Goal: Submit feedback/report problem

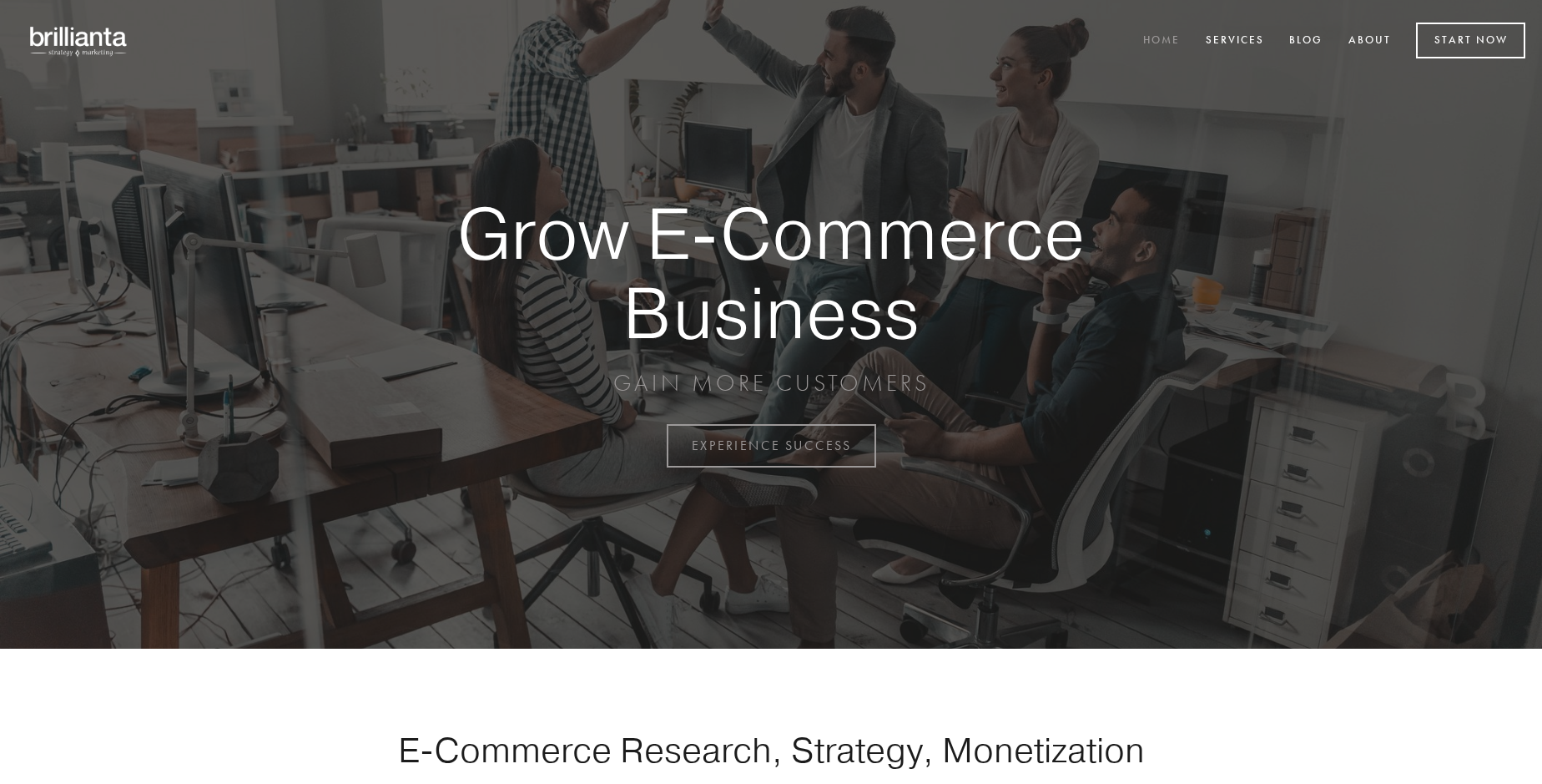
scroll to position [4375, 0]
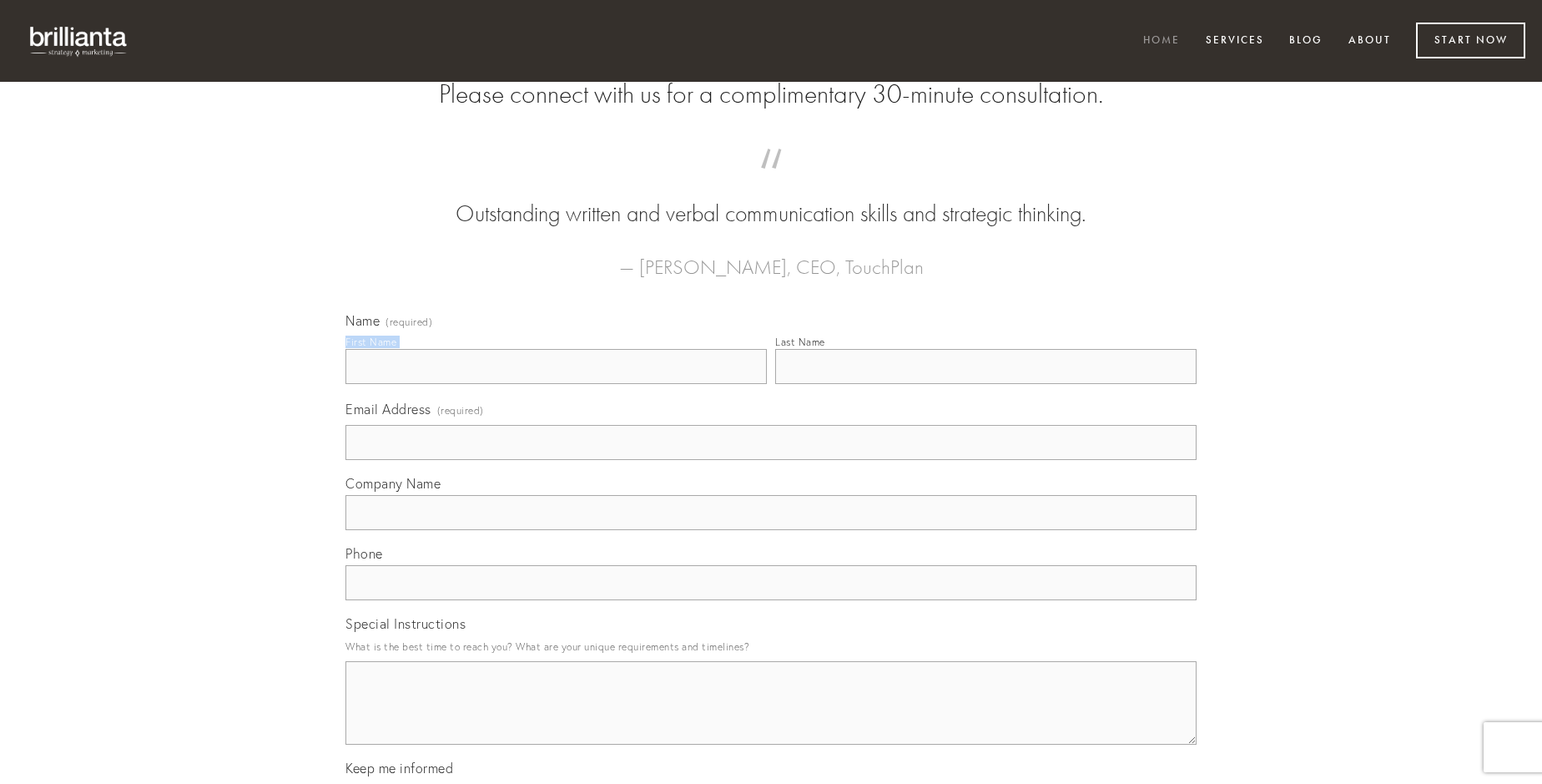
type input "[PERSON_NAME]"
click at [985, 384] on input "Last Name" at bounding box center [986, 366] width 422 height 35
type input "[PERSON_NAME]"
click at [771, 459] on input "Email Address (required)" at bounding box center [771, 442] width 851 height 35
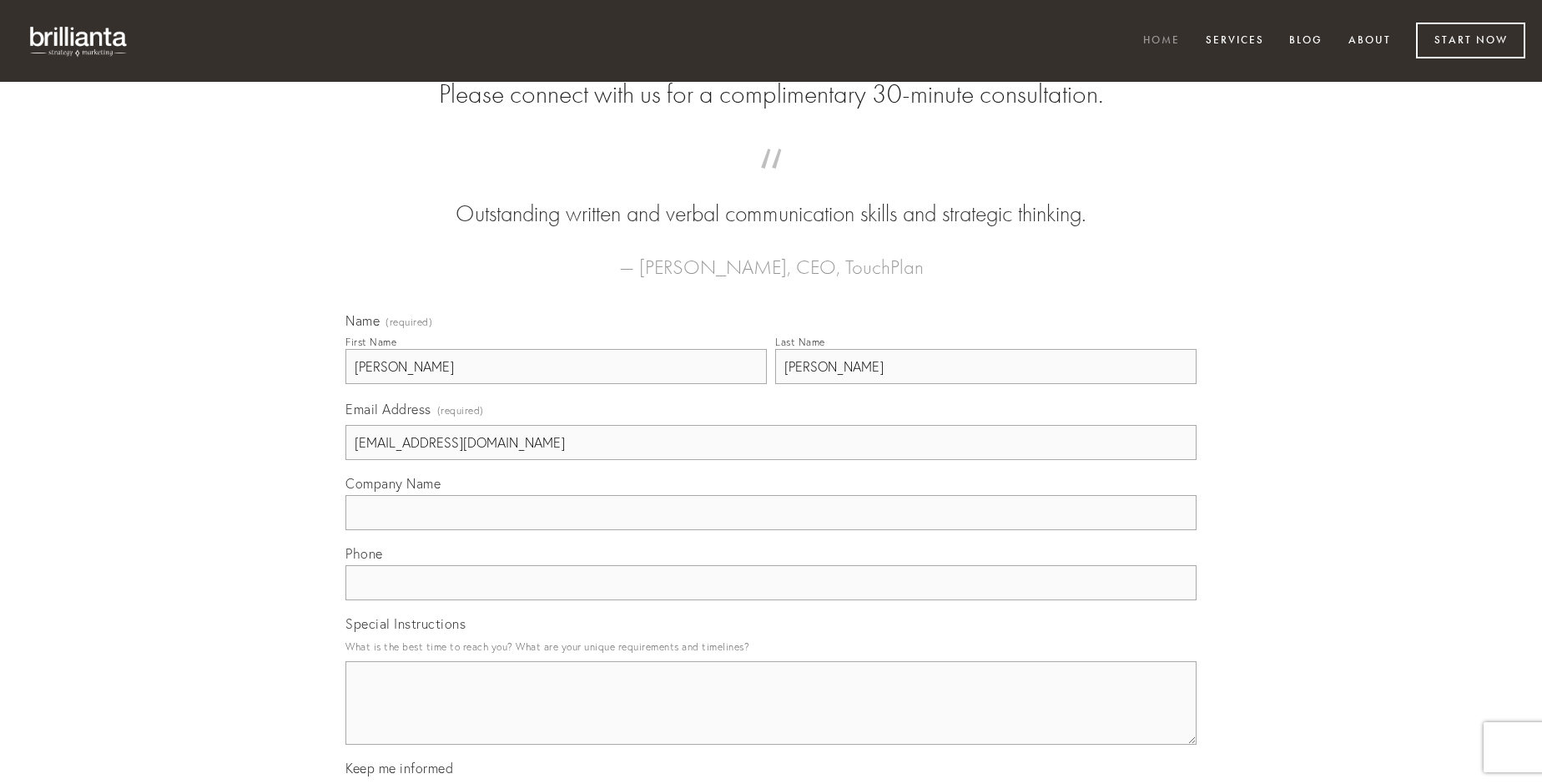
type input "[EMAIL_ADDRESS][DOMAIN_NAME]"
click at [771, 530] on input "Company Name" at bounding box center [771, 512] width 851 height 35
type input "saepe"
click at [771, 600] on input "text" at bounding box center [771, 583] width 851 height 35
click at [771, 718] on textarea "Special Instructions" at bounding box center [771, 702] width 851 height 84
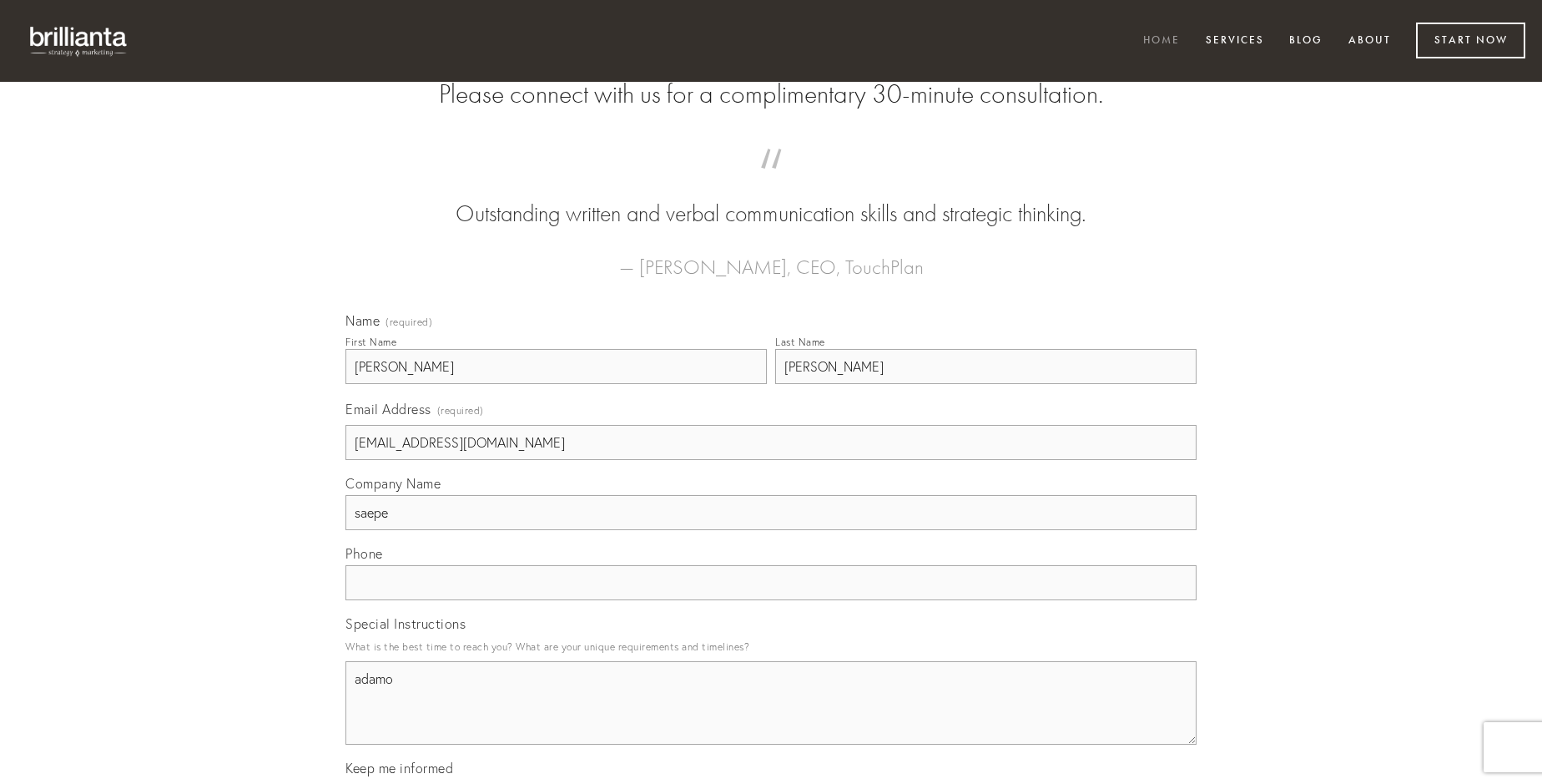
type textarea "adamo"
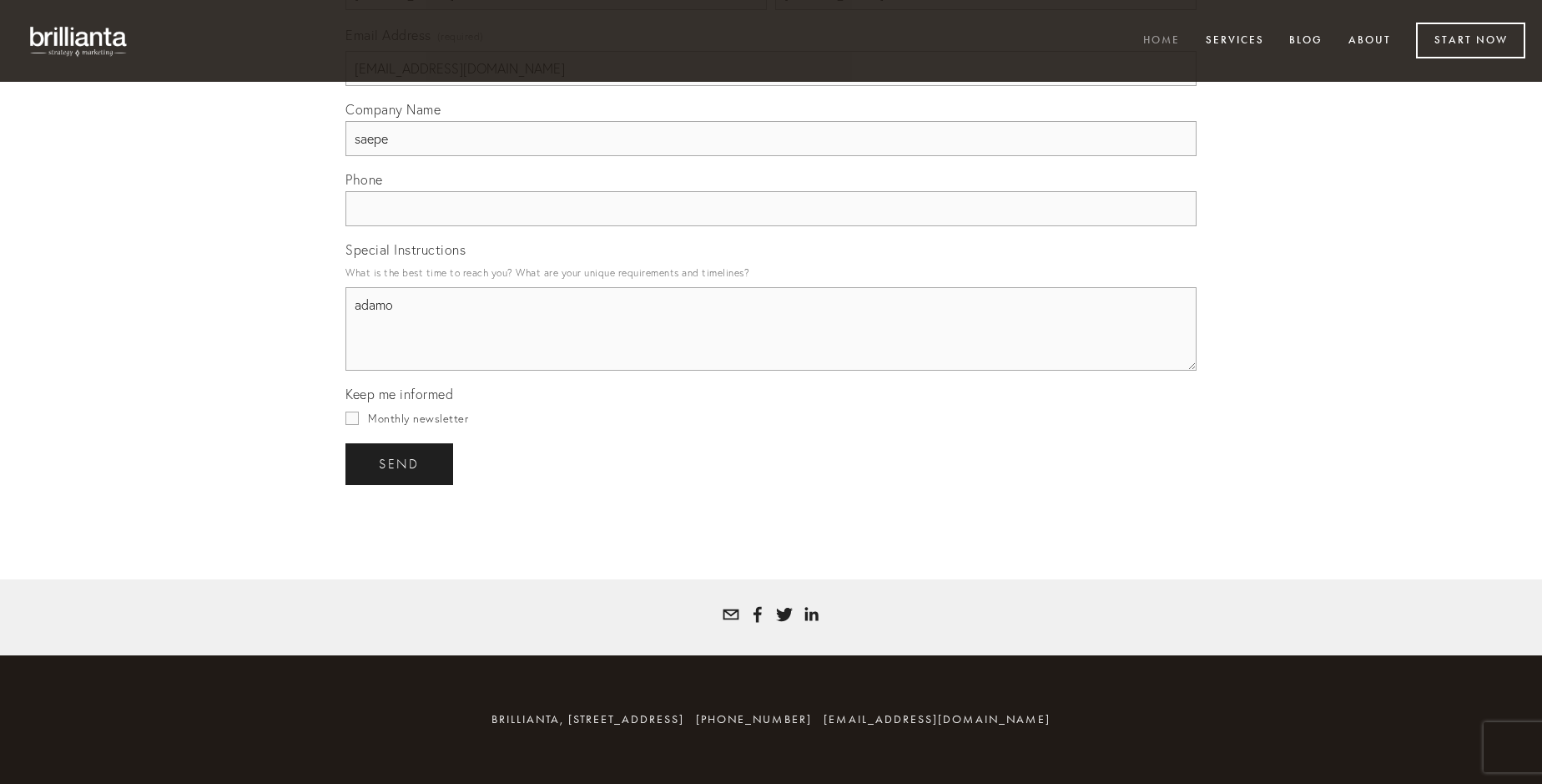
click at [401, 463] on span "send" at bounding box center [399, 464] width 40 height 15
